Goal: Entertainment & Leisure: Consume media (video, audio)

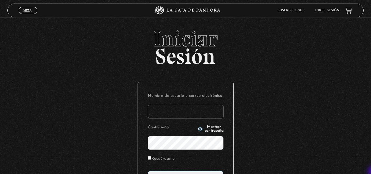
type input "[EMAIL_ADDRESS][DOMAIN_NAME]"
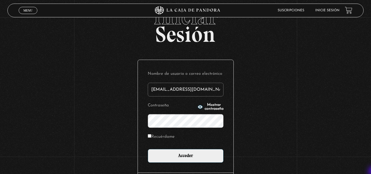
scroll to position [33, 0]
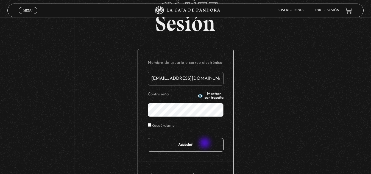
click at [205, 143] on input "Acceder" at bounding box center [186, 145] width 76 height 14
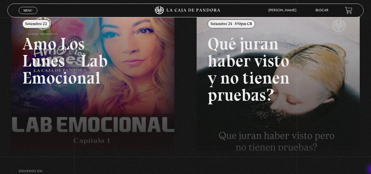
scroll to position [77, 0]
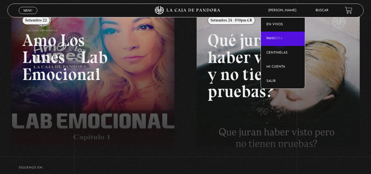
click at [281, 41] on link "Pandora" at bounding box center [283, 39] width 44 height 14
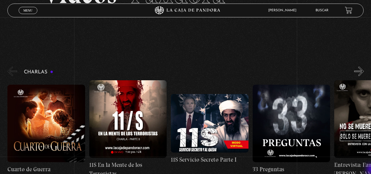
scroll to position [55, 0]
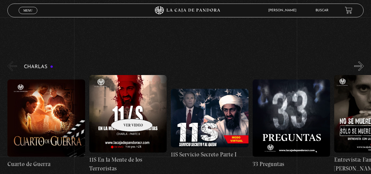
click at [125, 110] on figure at bounding box center [128, 113] width 78 height 77
click at [127, 106] on figure at bounding box center [128, 113] width 78 height 77
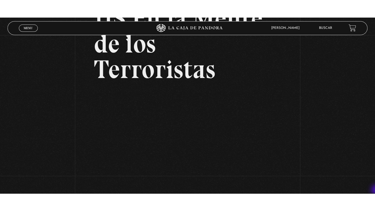
scroll to position [66, 0]
